Goal: Communication & Community: Ask a question

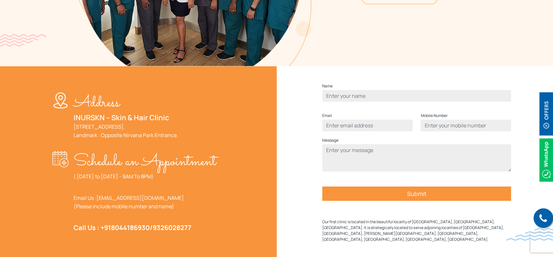
scroll to position [175, 0]
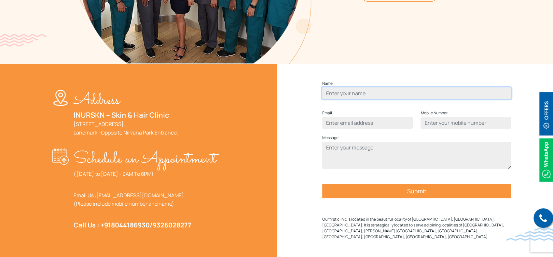
click at [371, 99] on input "Contact form" at bounding box center [416, 94] width 189 height 12
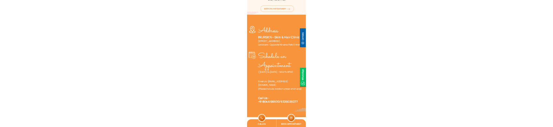
scroll to position [206, 0]
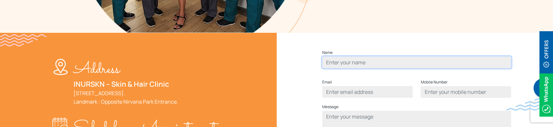
click at [365, 68] on input "Contact form" at bounding box center [416, 63] width 189 height 12
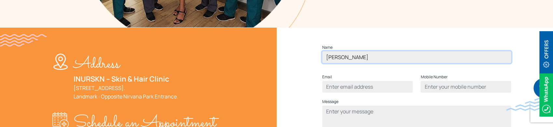
type input "[PERSON_NAME]"
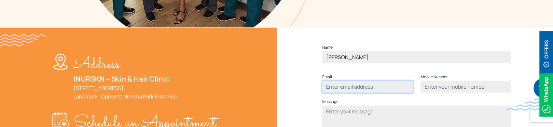
click at [364, 93] on input "Contact form" at bounding box center [367, 87] width 90 height 12
type input "[PERSON_NAME][EMAIL_ADDRESS][DOMAIN_NAME]"
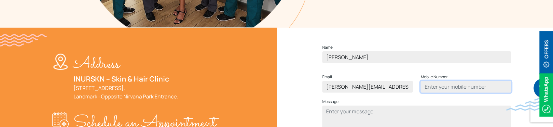
click at [435, 93] on input "Contact form" at bounding box center [466, 87] width 90 height 12
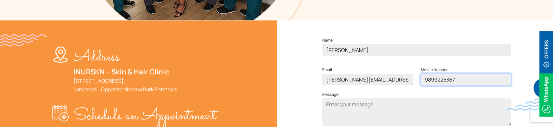
scroll to position [228, 0]
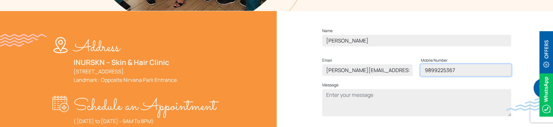
type input "9899225367"
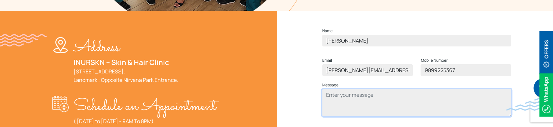
click at [403, 104] on textarea "Contact form" at bounding box center [416, 102] width 189 height 27
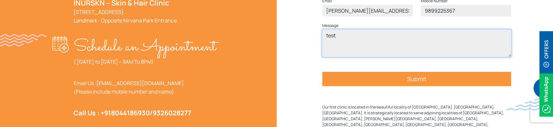
scroll to position [287, 0]
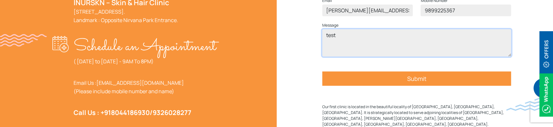
type textarea "test"
click at [415, 86] on input "Submit" at bounding box center [416, 79] width 189 height 14
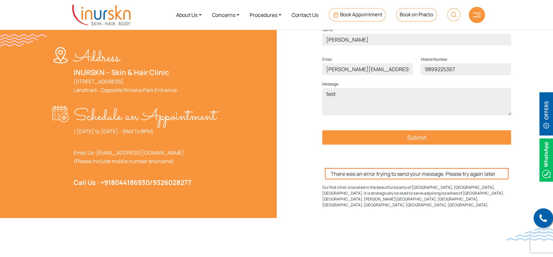
scroll to position [220, 0]
